Goal: Use online tool/utility: Utilize a website feature to perform a specific function

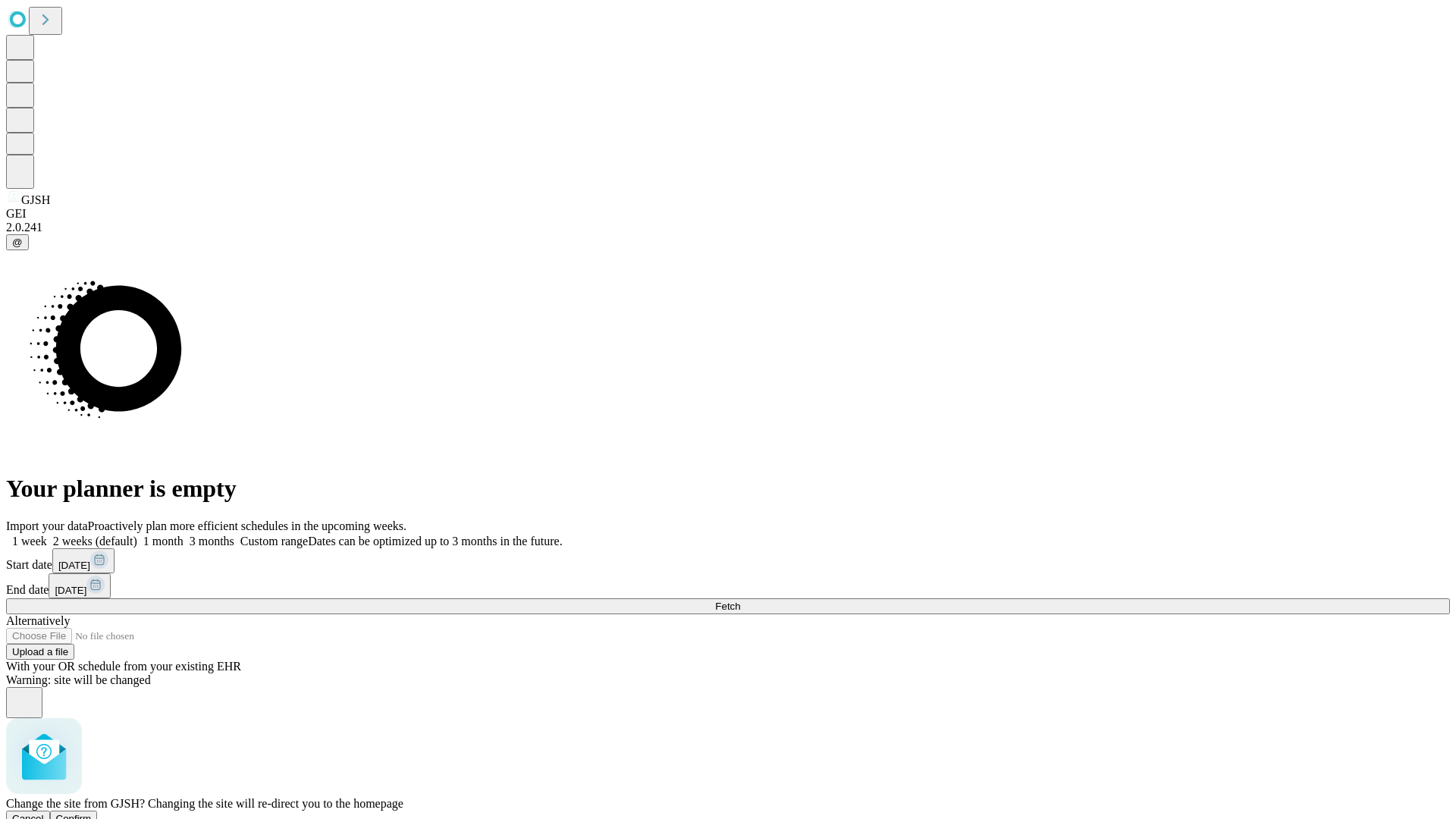
click at [92, 812] on span "Confirm" at bounding box center [74, 818] width 36 height 11
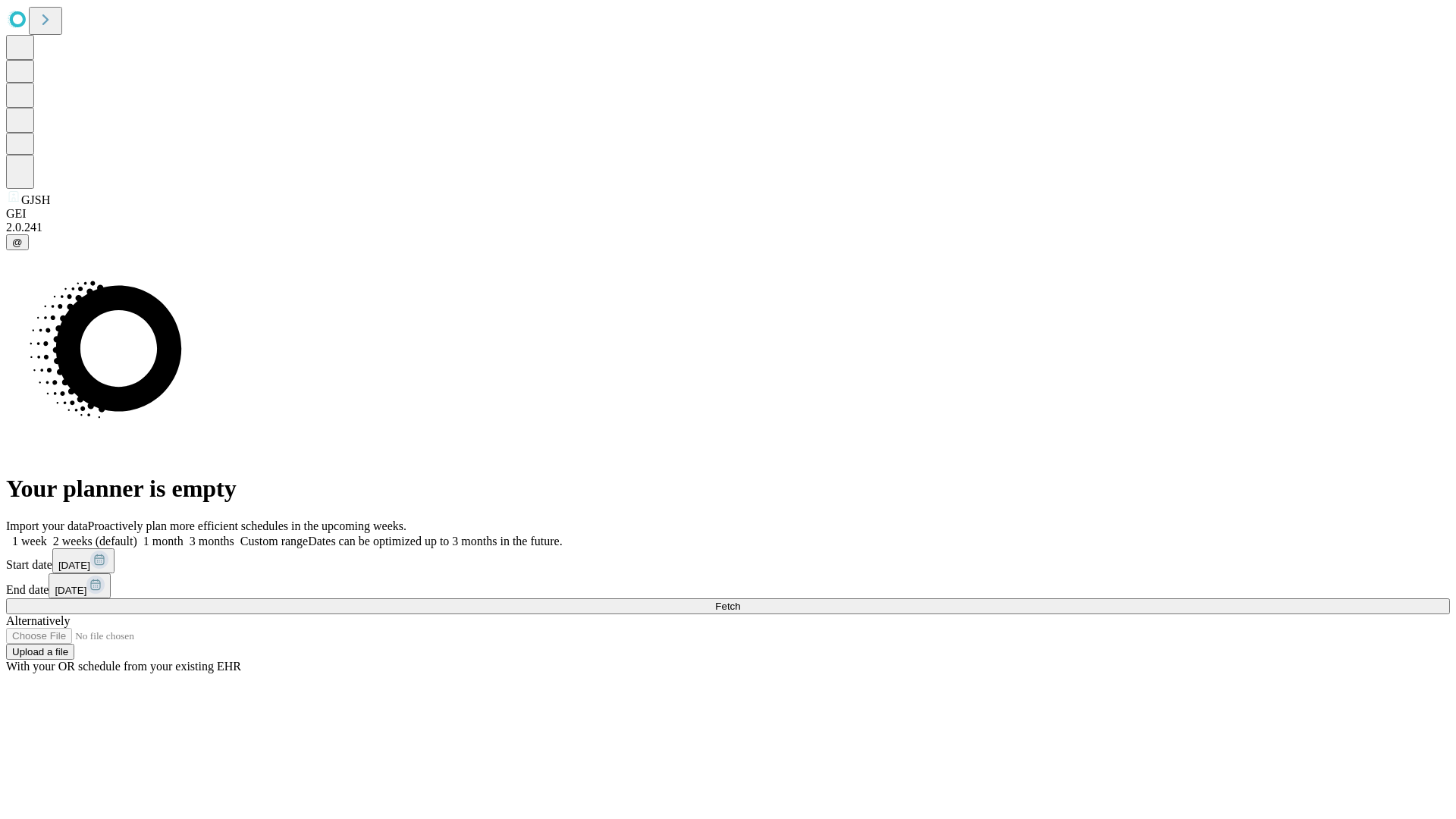
click at [137, 535] on label "2 weeks (default)" at bounding box center [92, 541] width 90 height 13
click at [740, 601] on span "Fetch" at bounding box center [728, 606] width 25 height 11
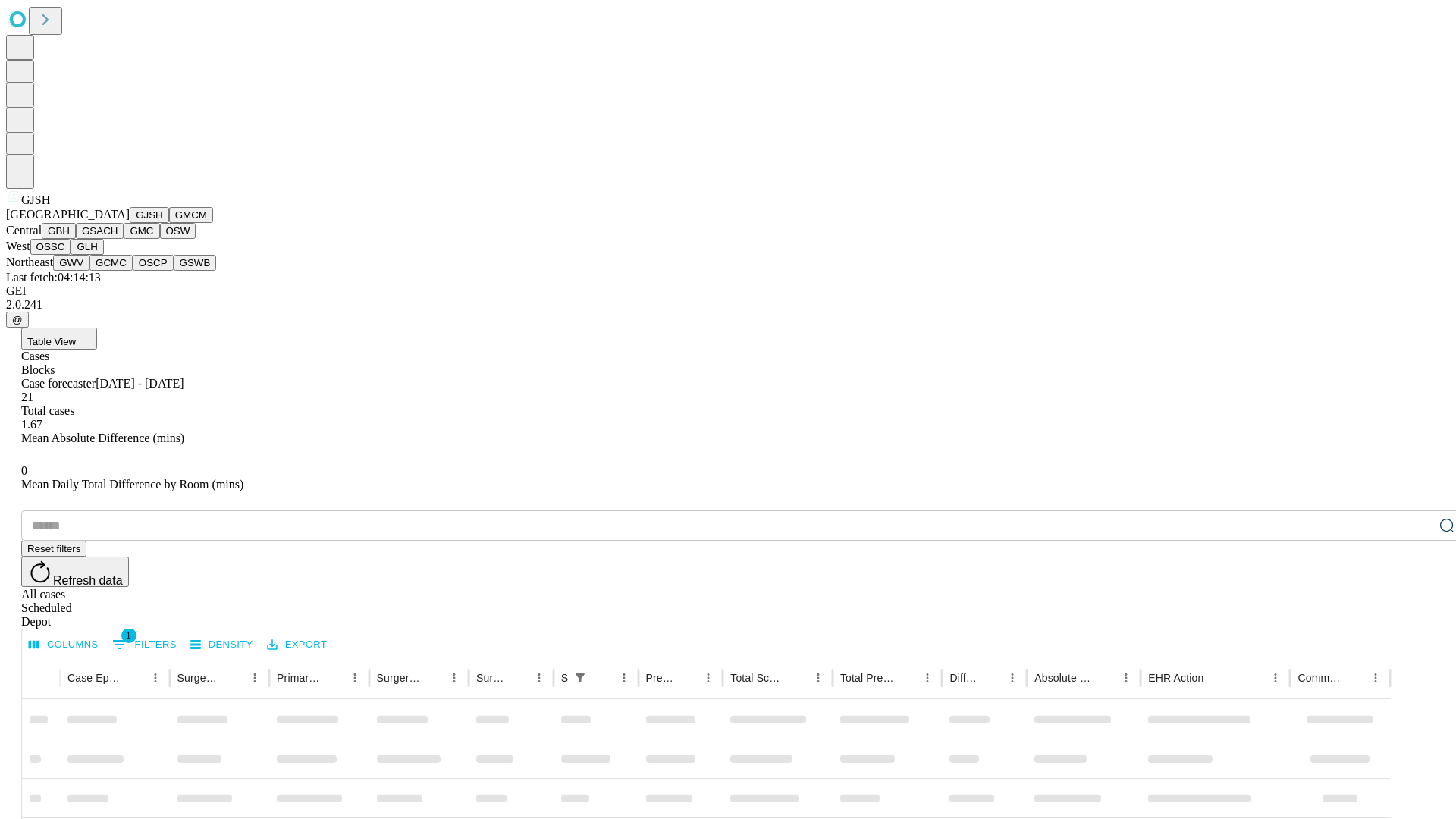
click at [169, 223] on button "GMCM" at bounding box center [191, 214] width 44 height 16
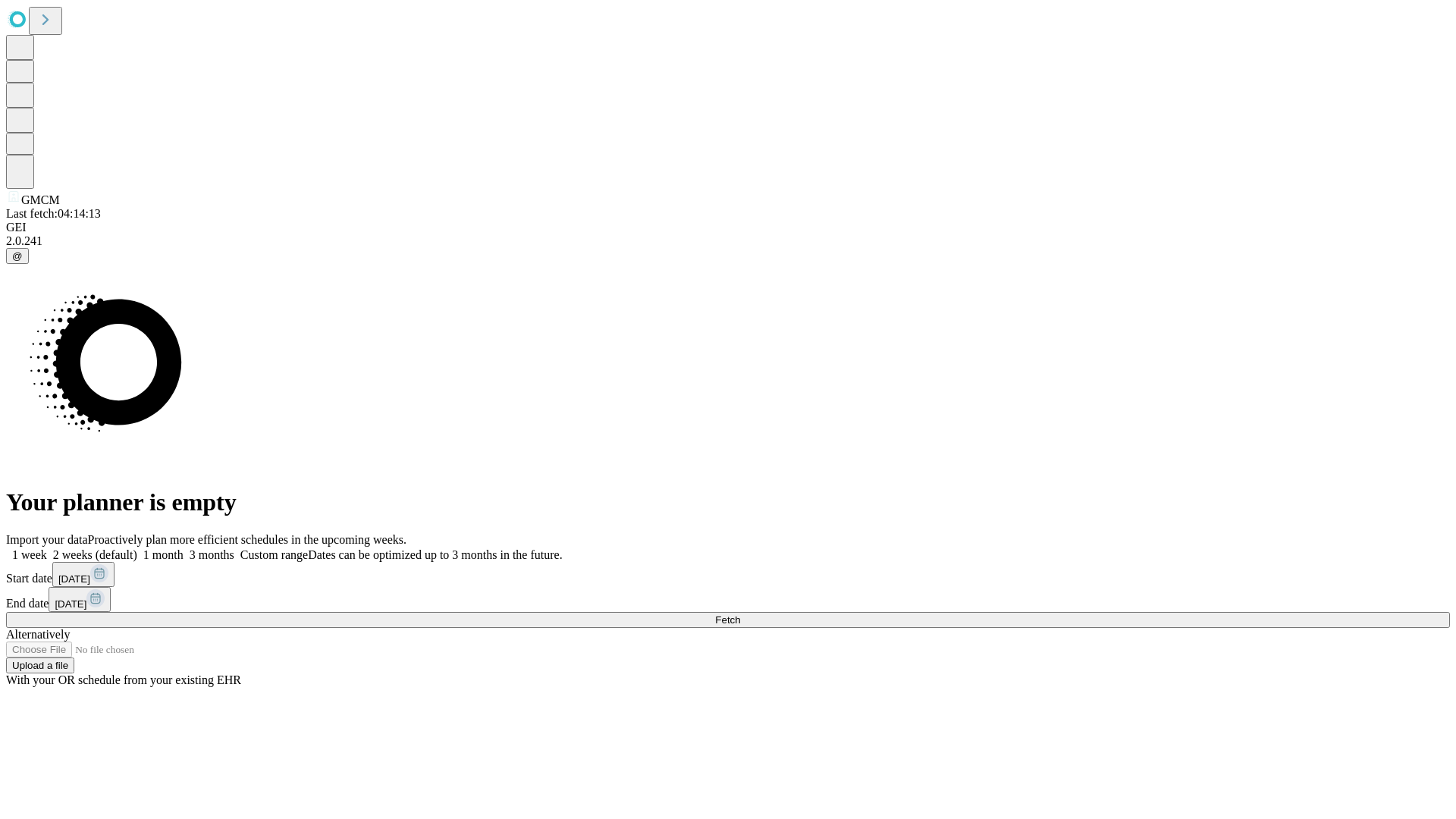
click at [137, 548] on label "2 weeks (default)" at bounding box center [92, 555] width 90 height 13
click at [740, 614] on span "Fetch" at bounding box center [728, 620] width 25 height 11
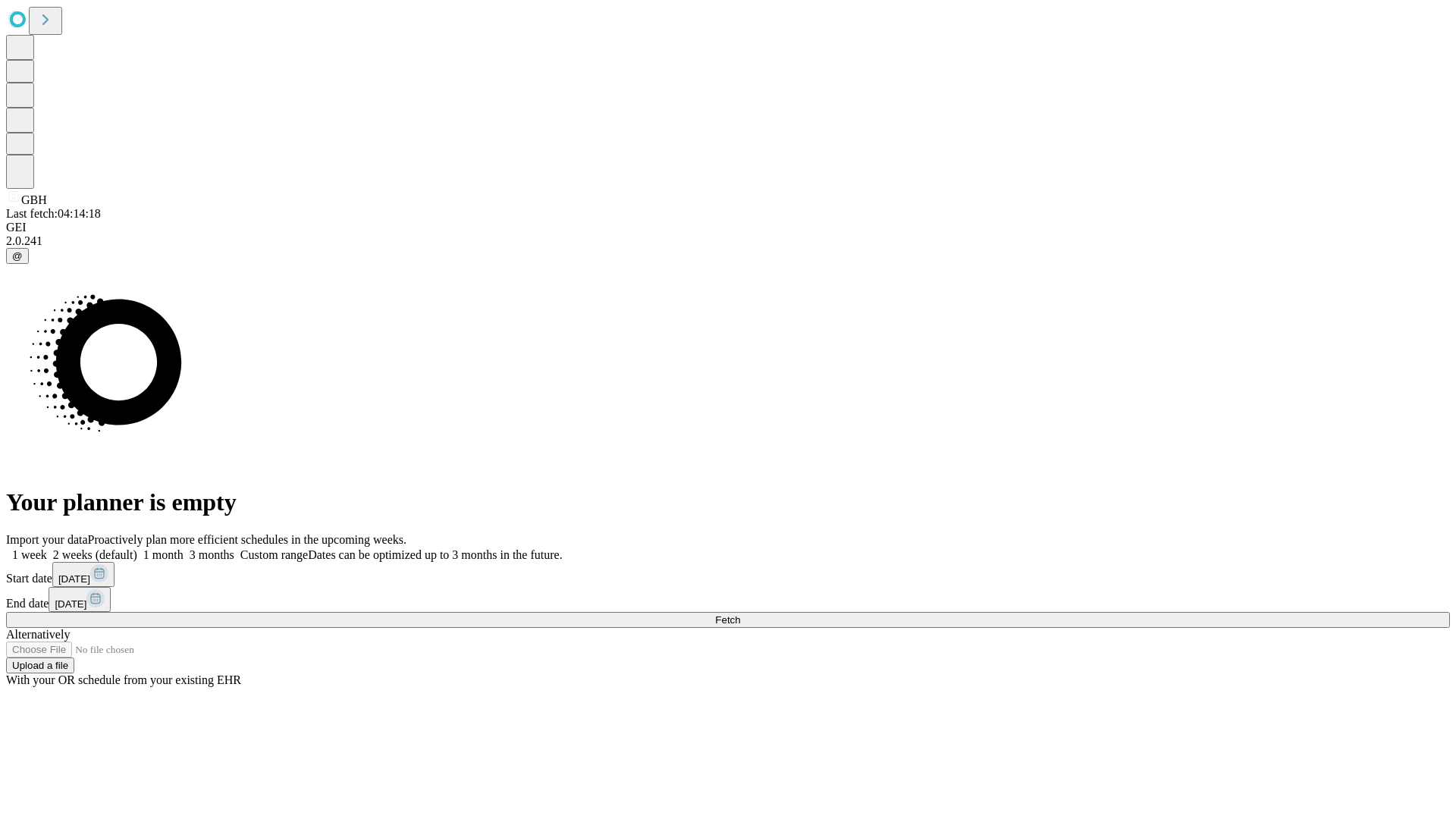
click at [740, 614] on span "Fetch" at bounding box center [728, 620] width 25 height 11
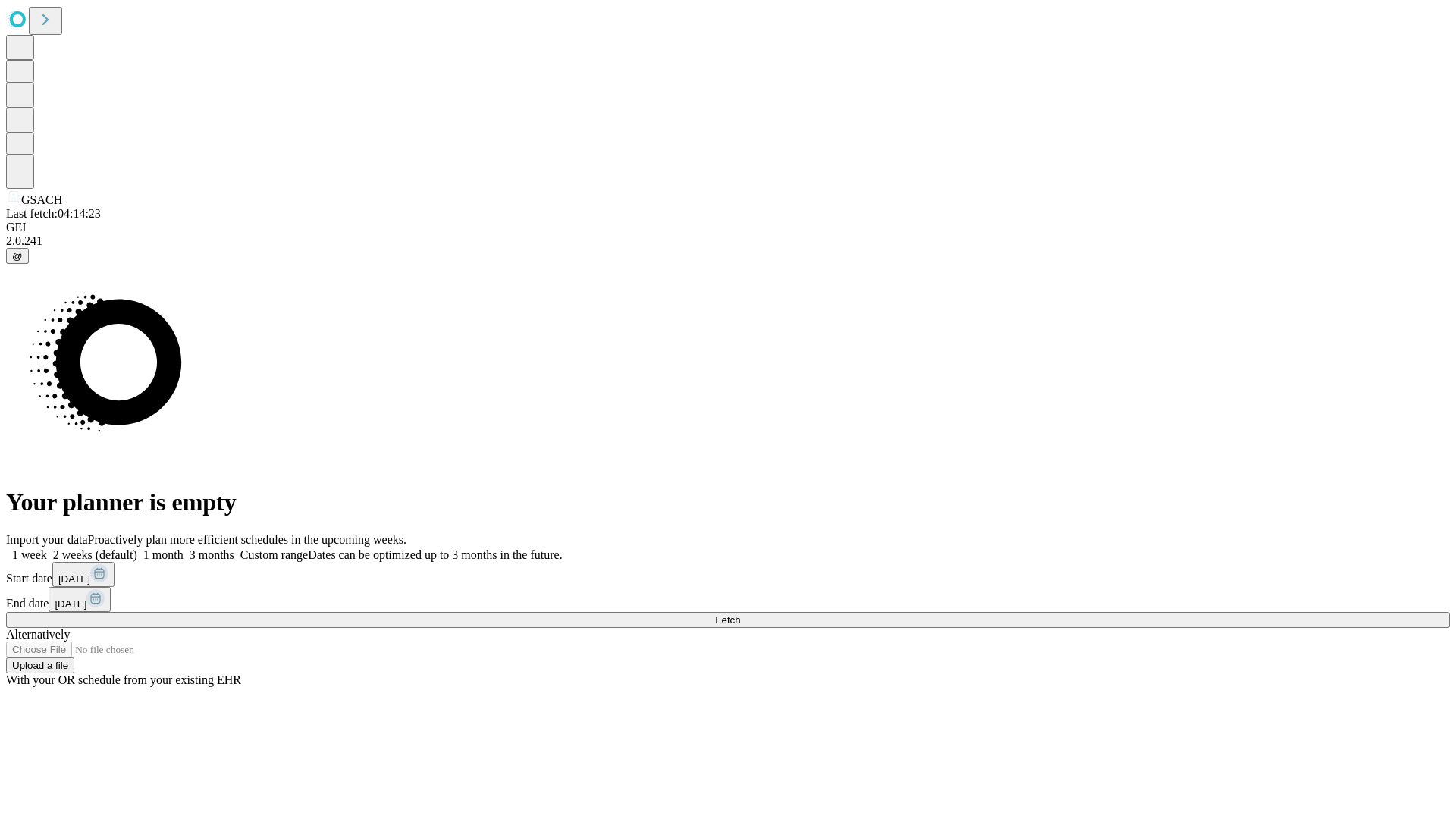
click at [740, 614] on span "Fetch" at bounding box center [728, 620] width 25 height 11
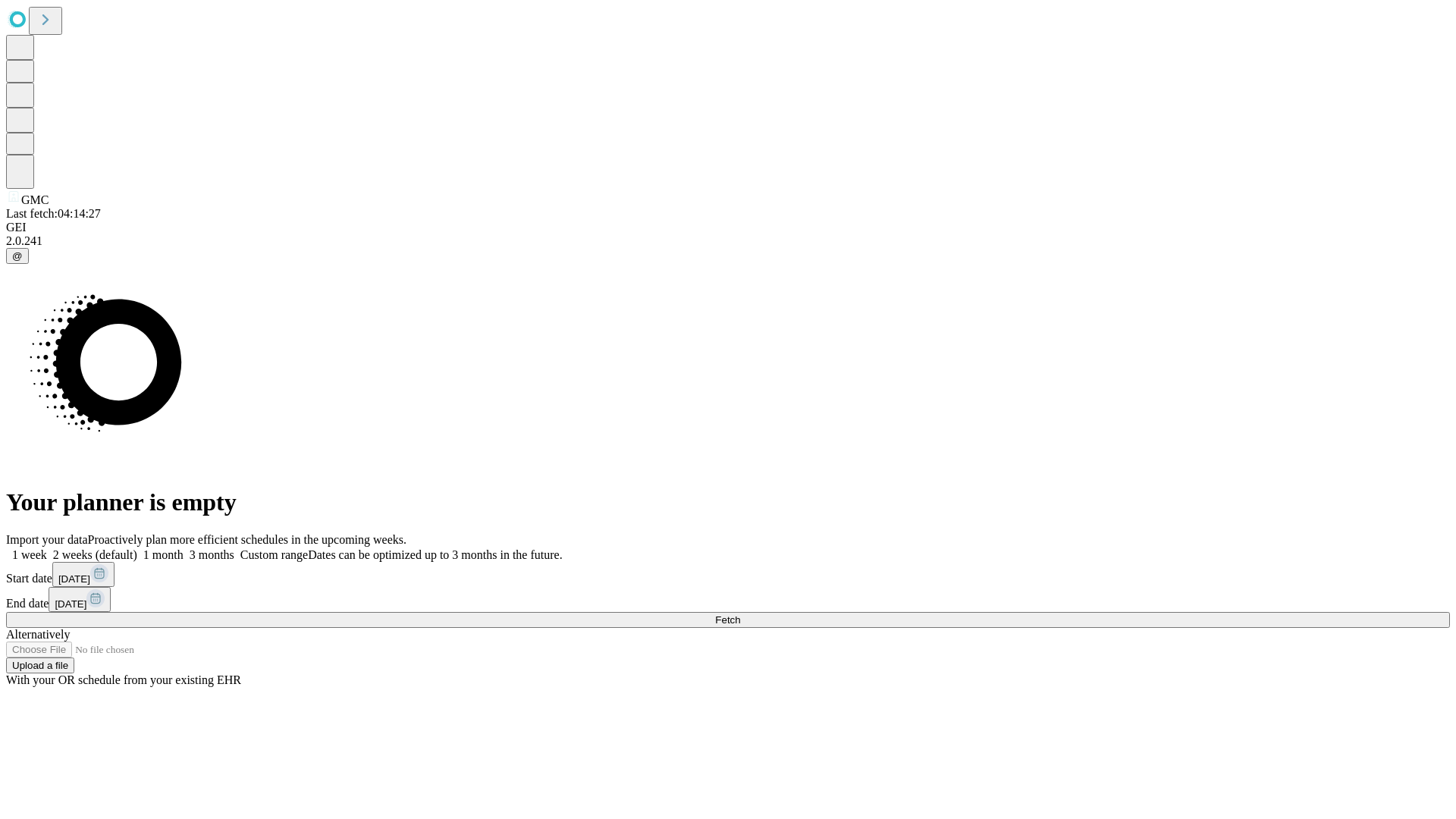
click at [740, 614] on span "Fetch" at bounding box center [728, 620] width 25 height 11
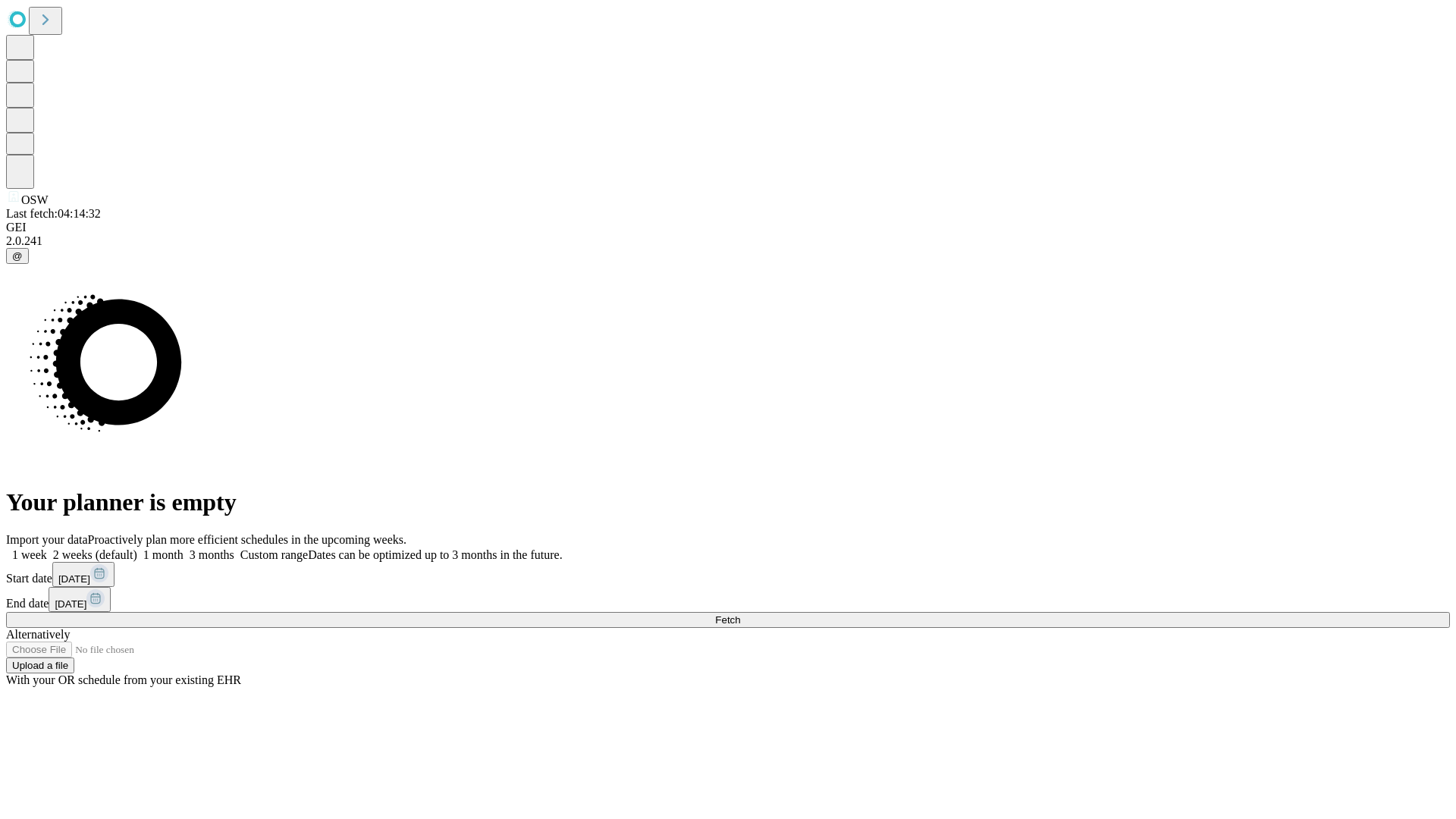
click at [137, 548] on label "2 weeks (default)" at bounding box center [92, 555] width 90 height 13
click at [740, 614] on span "Fetch" at bounding box center [728, 620] width 25 height 11
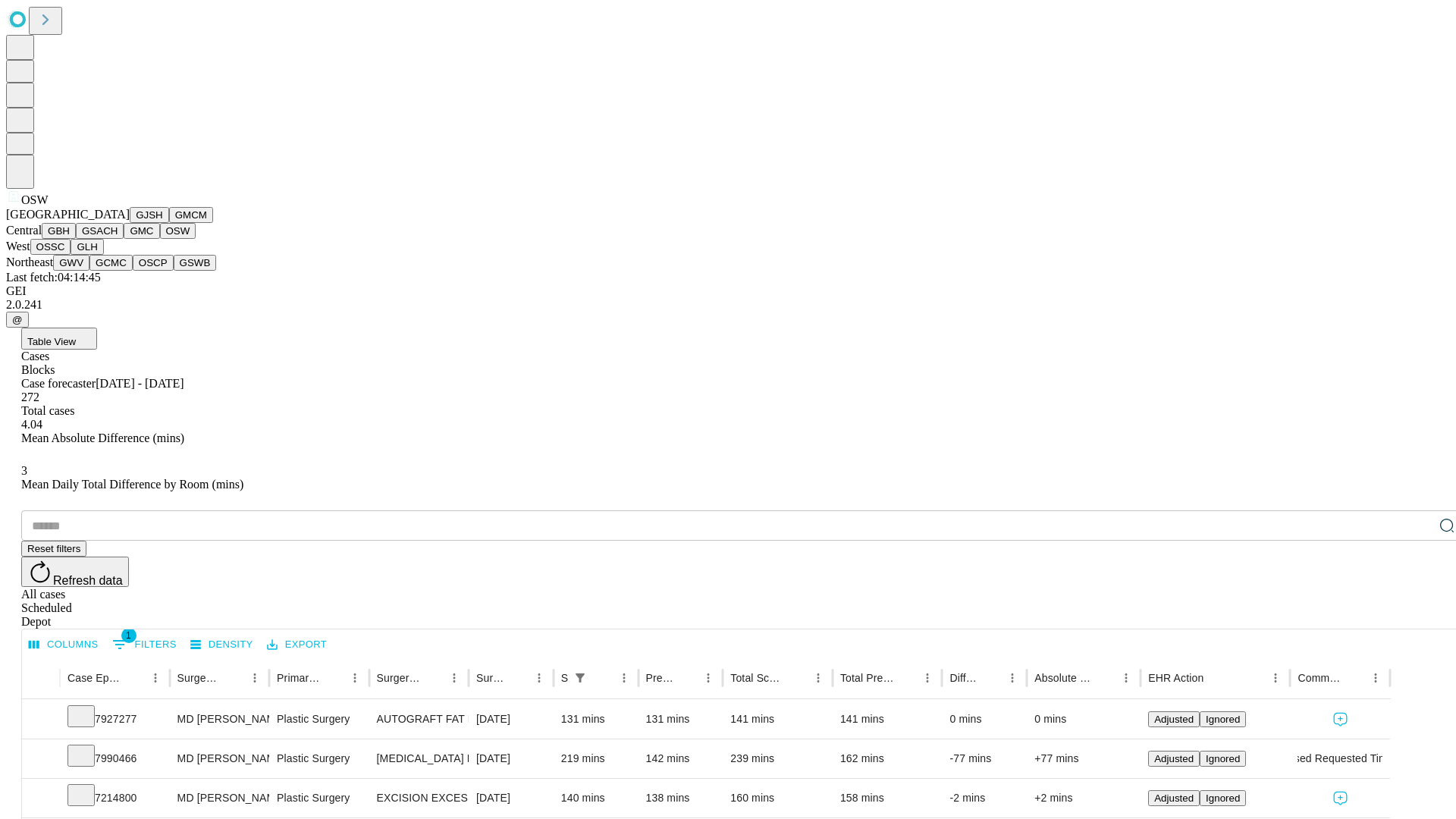
click at [71, 255] on button "OSSC" at bounding box center [51, 246] width 41 height 16
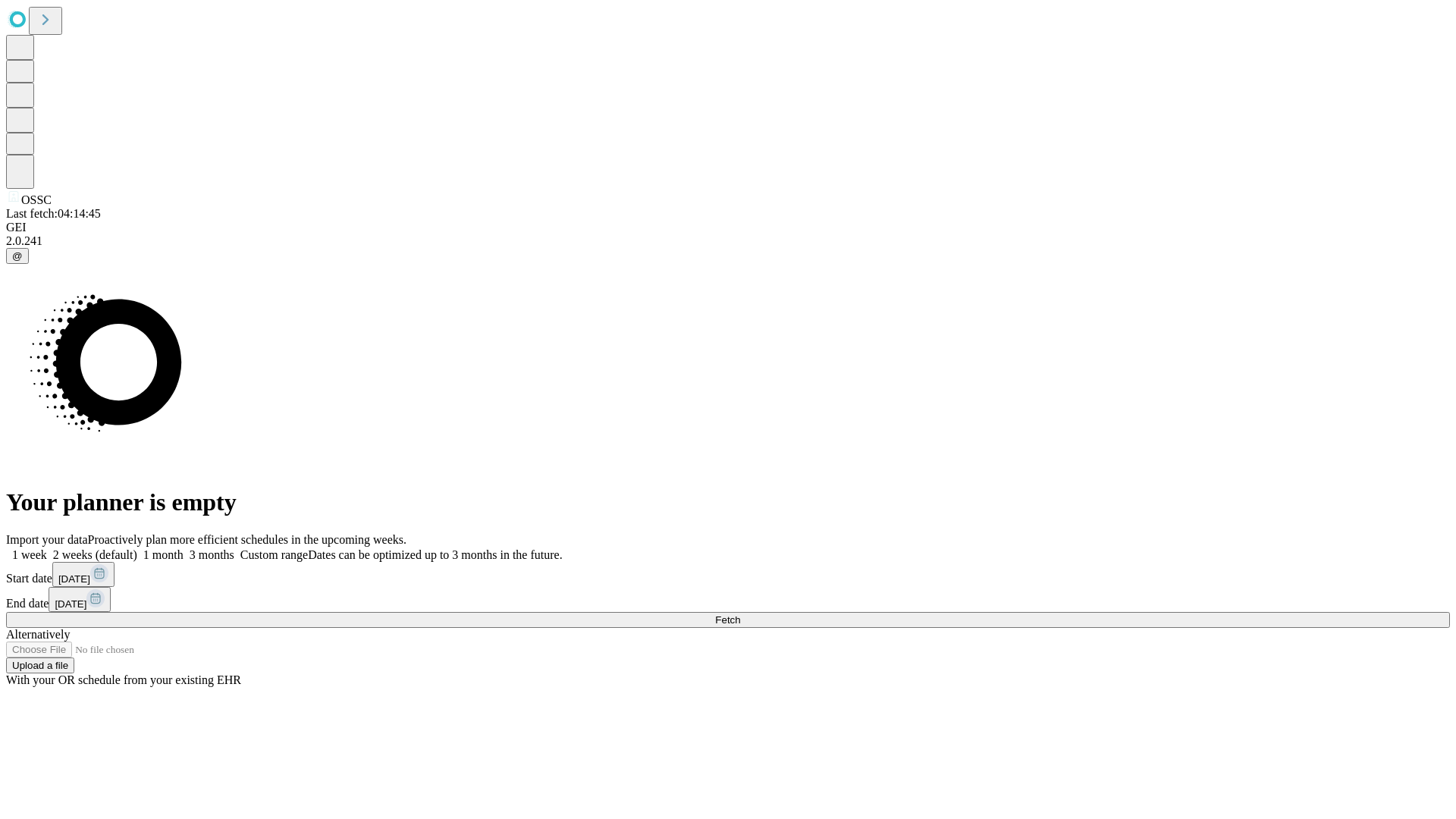
click at [137, 548] on label "2 weeks (default)" at bounding box center [92, 555] width 90 height 13
click at [740, 614] on span "Fetch" at bounding box center [728, 620] width 25 height 11
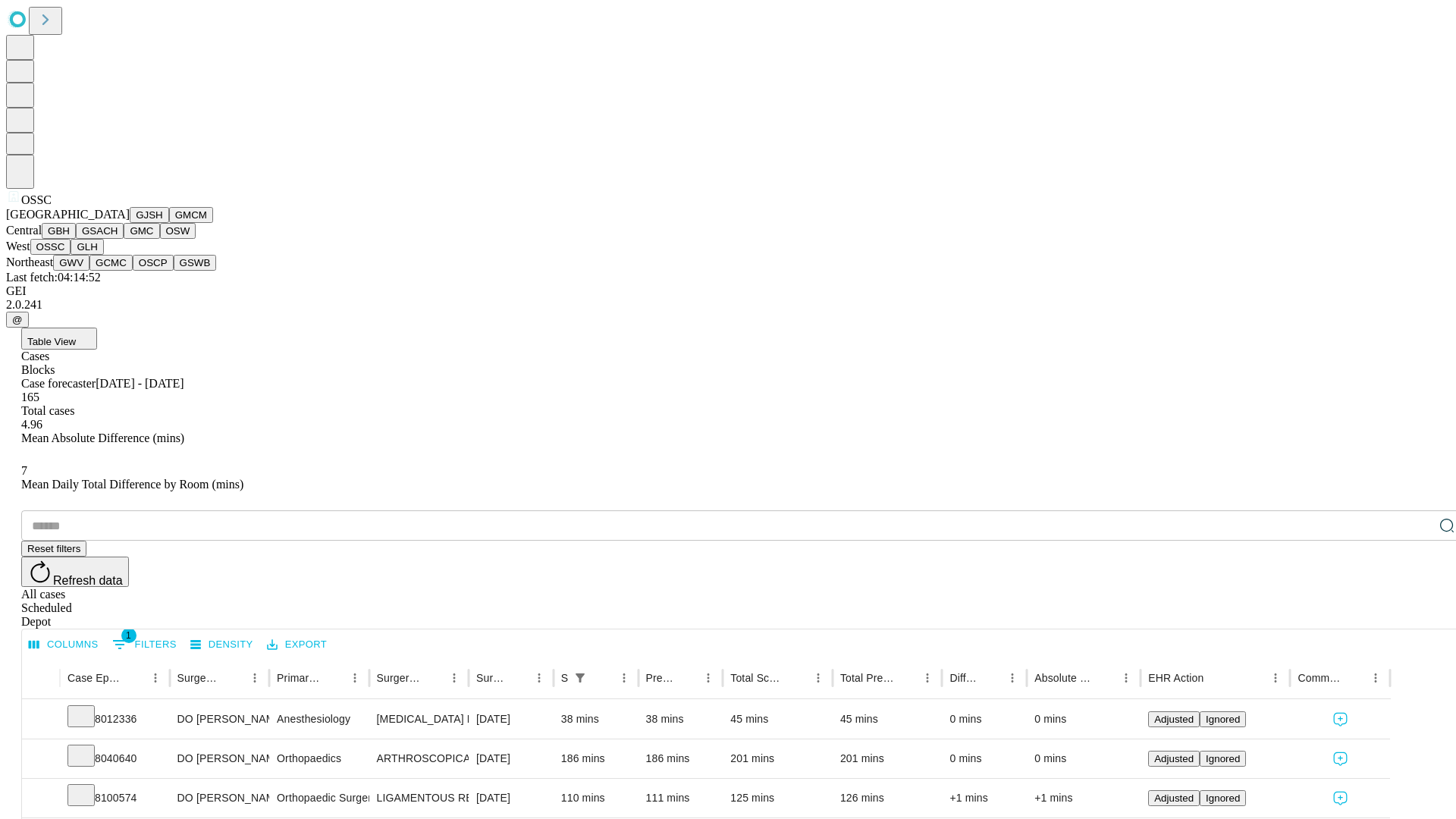
click at [103, 255] on button "GLH" at bounding box center [87, 246] width 33 height 16
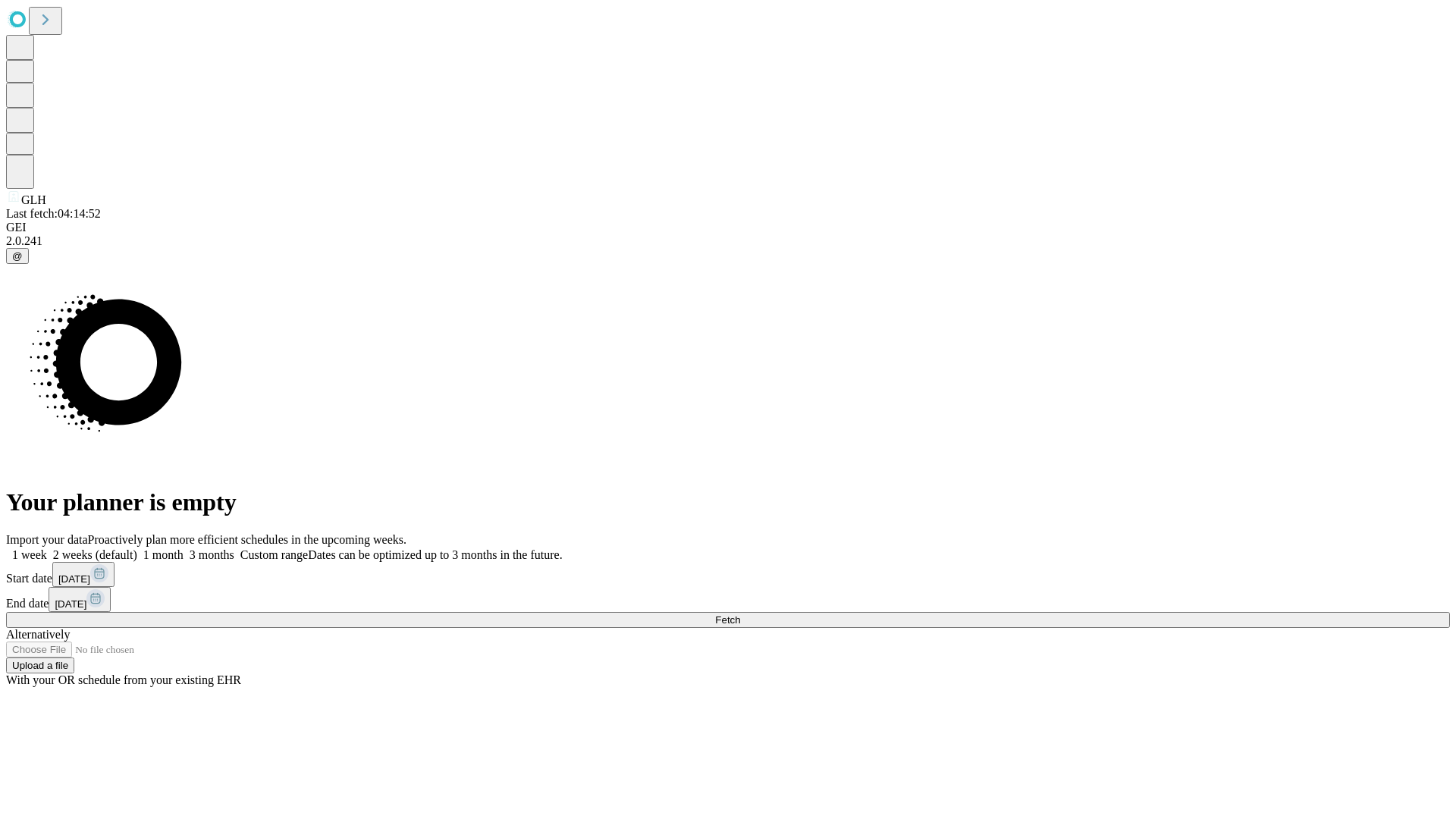
click at [137, 548] on label "2 weeks (default)" at bounding box center [92, 555] width 90 height 13
click at [740, 614] on span "Fetch" at bounding box center [728, 620] width 25 height 11
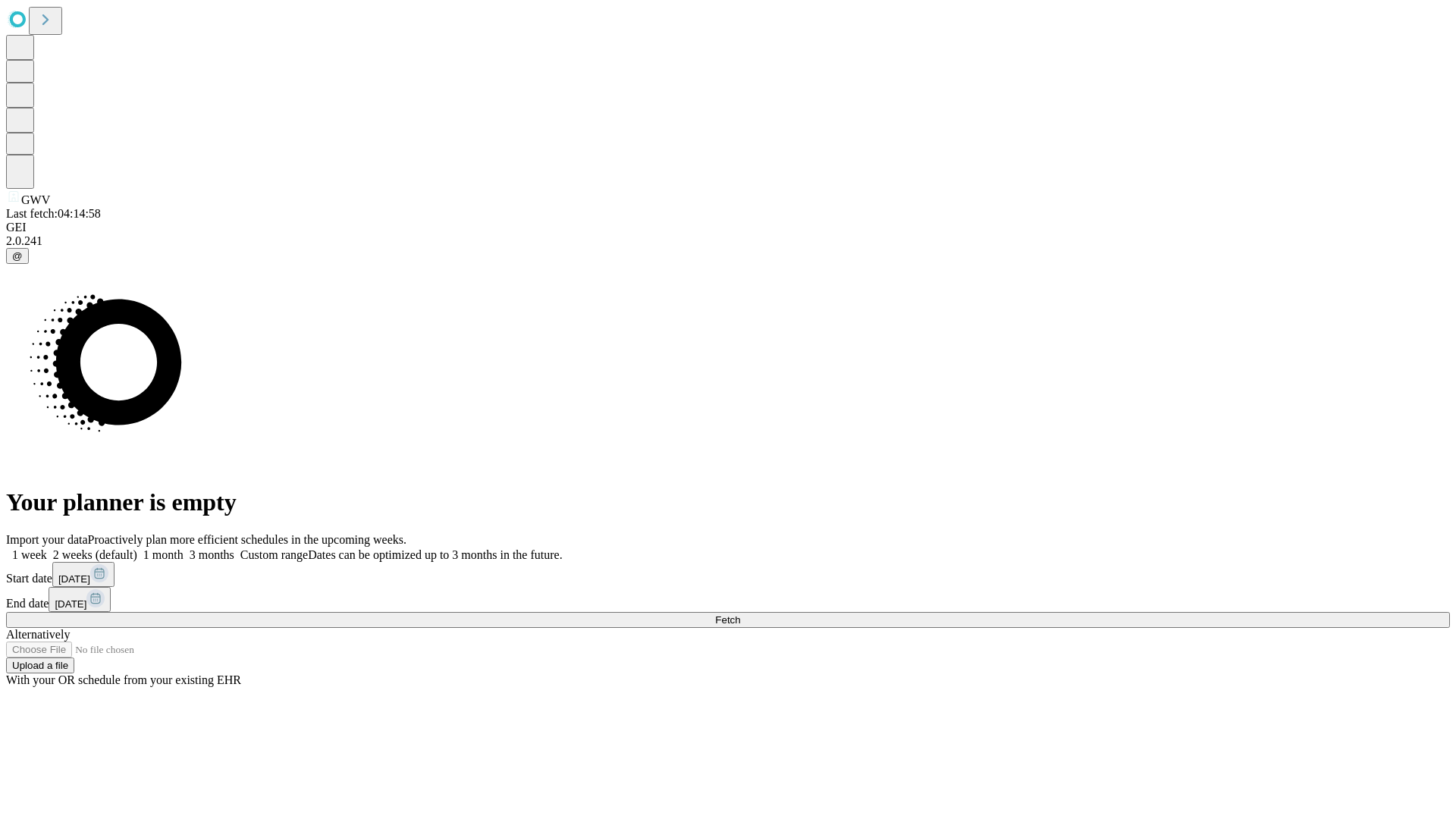
click at [137, 548] on label "2 weeks (default)" at bounding box center [92, 555] width 90 height 13
click at [740, 614] on span "Fetch" at bounding box center [728, 620] width 25 height 11
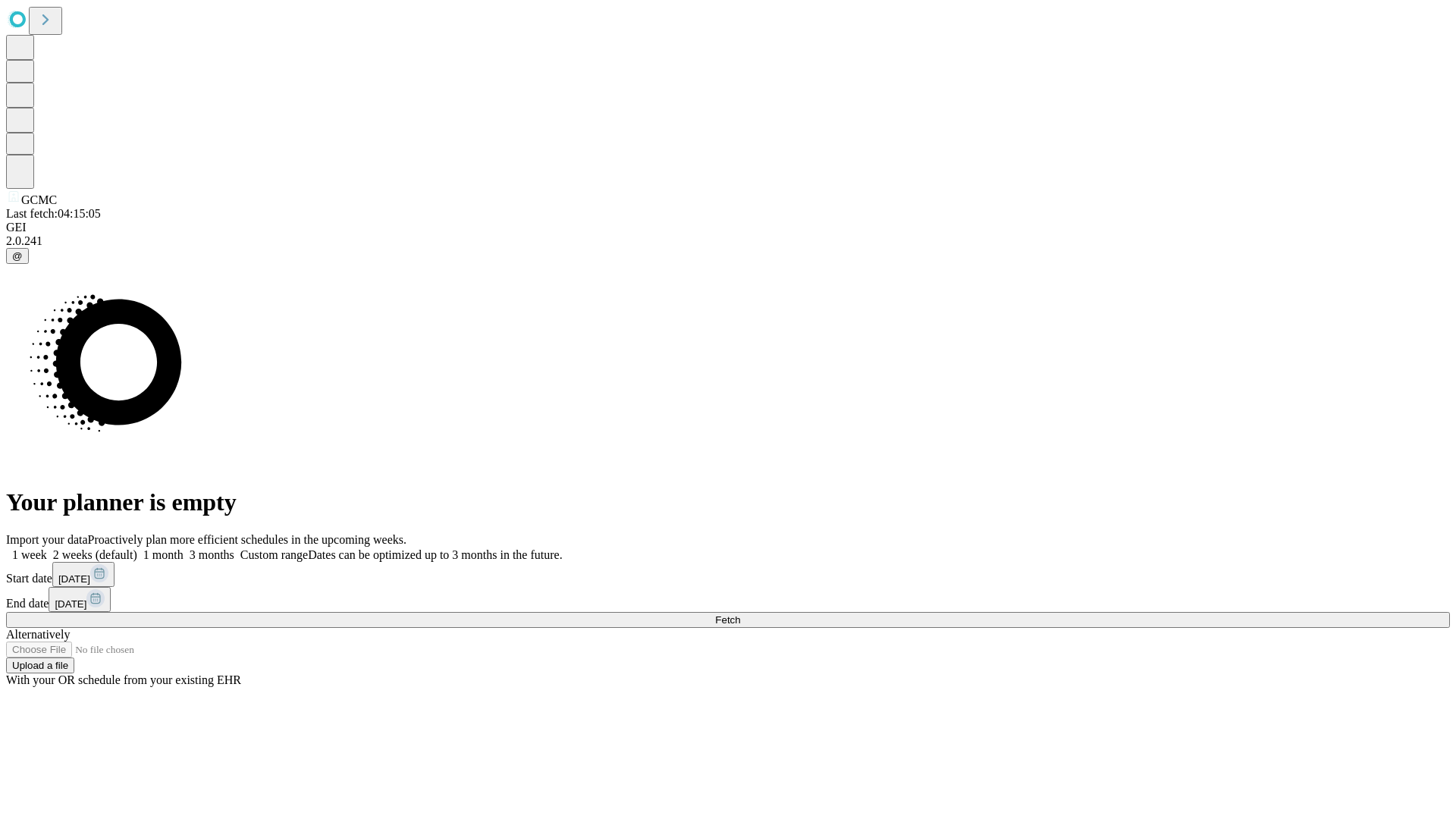
click at [137, 548] on label "2 weeks (default)" at bounding box center [92, 555] width 90 height 13
click at [740, 614] on span "Fetch" at bounding box center [728, 620] width 25 height 11
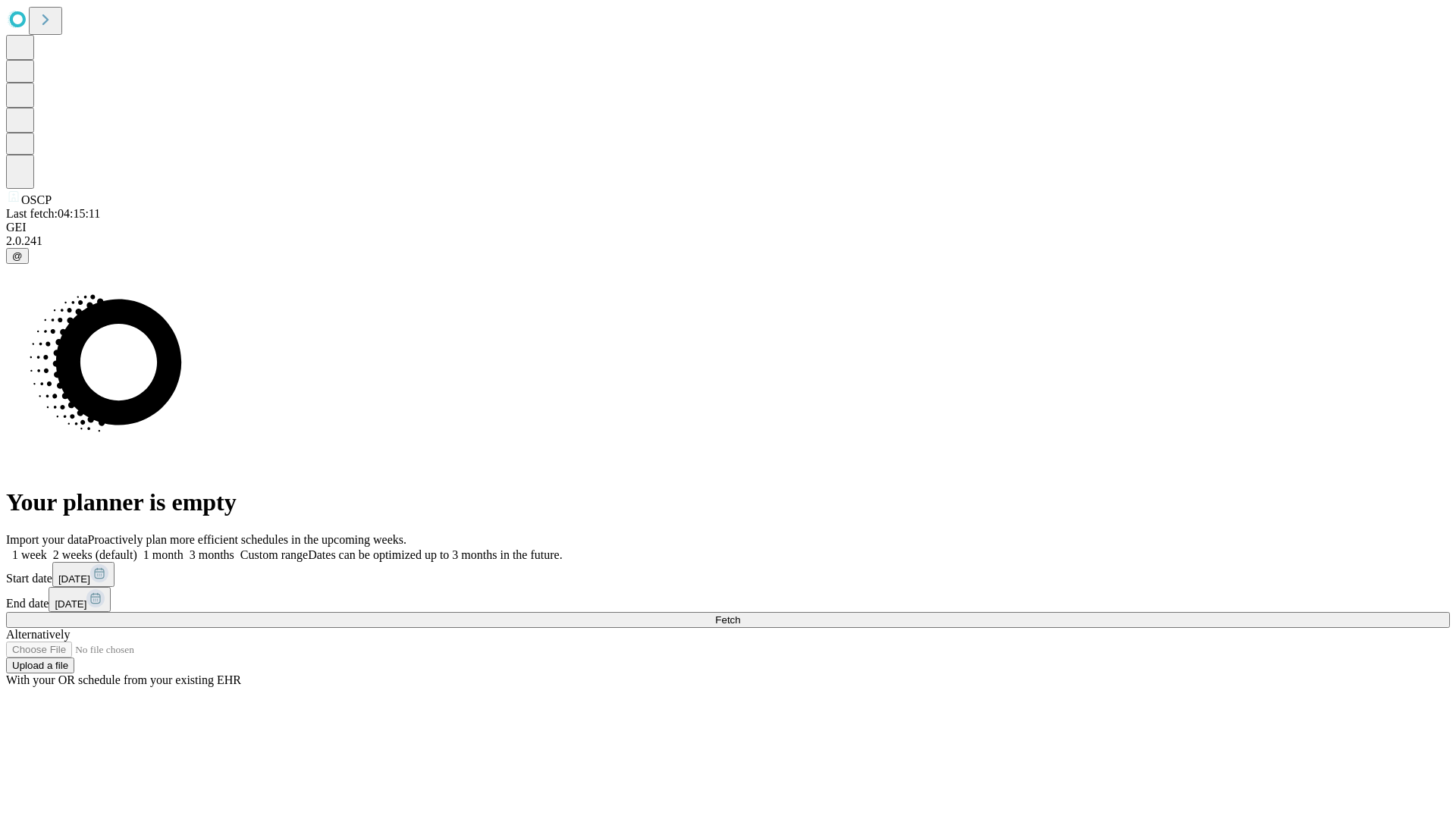
click at [740, 614] on span "Fetch" at bounding box center [728, 620] width 25 height 11
